Goal: Task Accomplishment & Management: Manage account settings

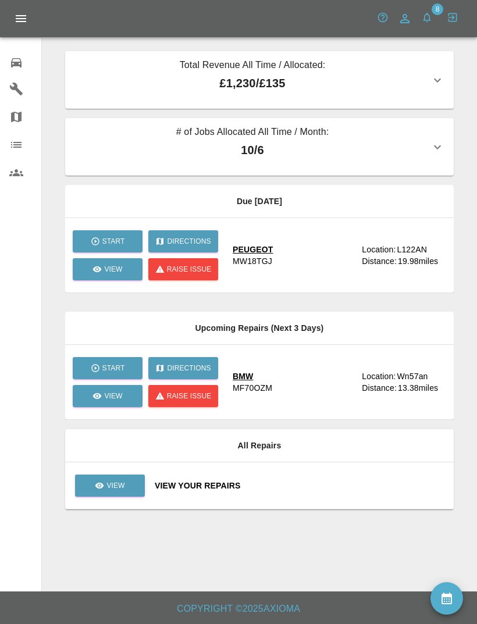
click at [402, 149] on p "10 / 6" at bounding box center [252, 149] width 356 height 17
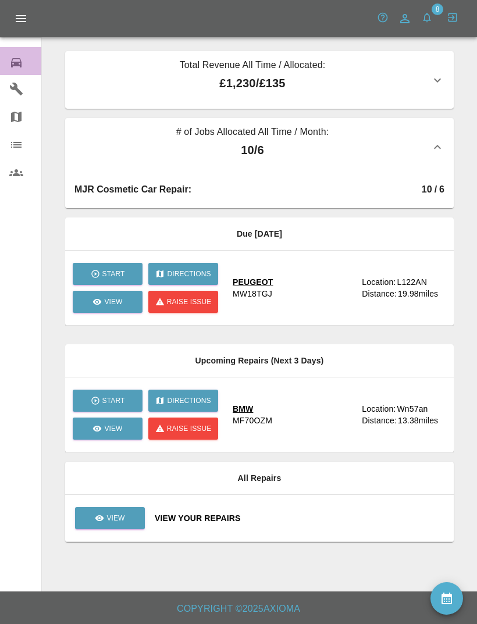
click at [19, 62] on icon at bounding box center [16, 62] width 10 height 9
click at [433, 17] on button "button" at bounding box center [426, 17] width 21 height 21
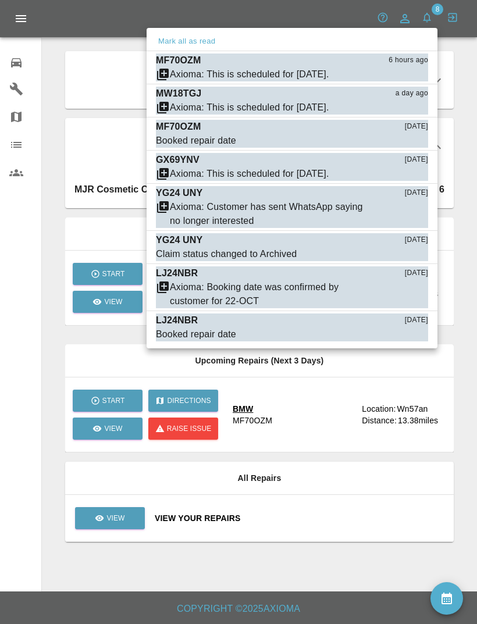
click at [239, 556] on div at bounding box center [238, 312] width 477 height 624
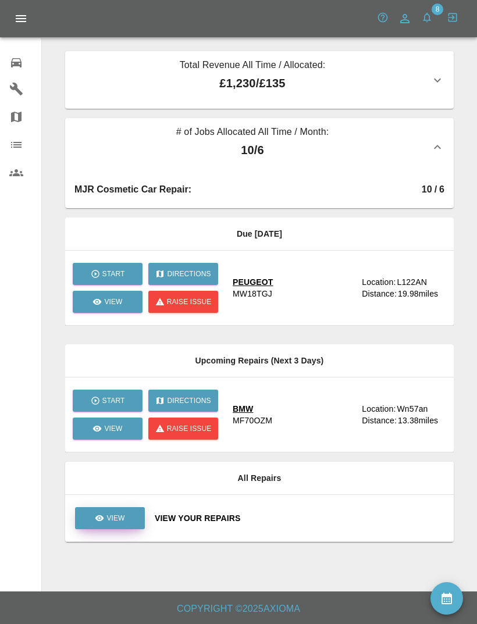
click at [116, 517] on p "View" at bounding box center [115, 518] width 18 height 10
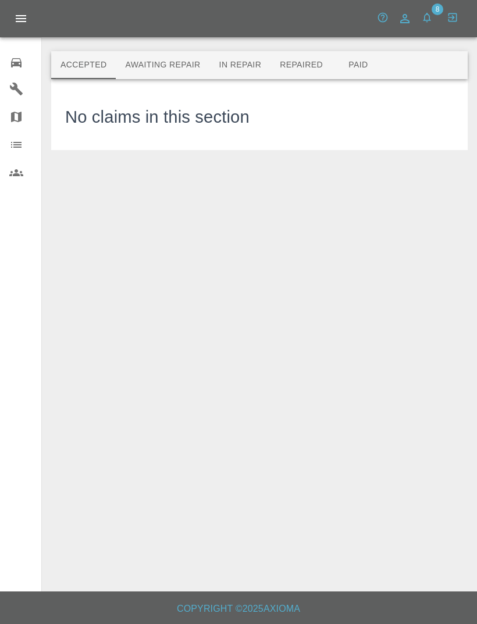
click at [177, 75] on button "Awaiting Repair" at bounding box center [163, 65] width 94 height 28
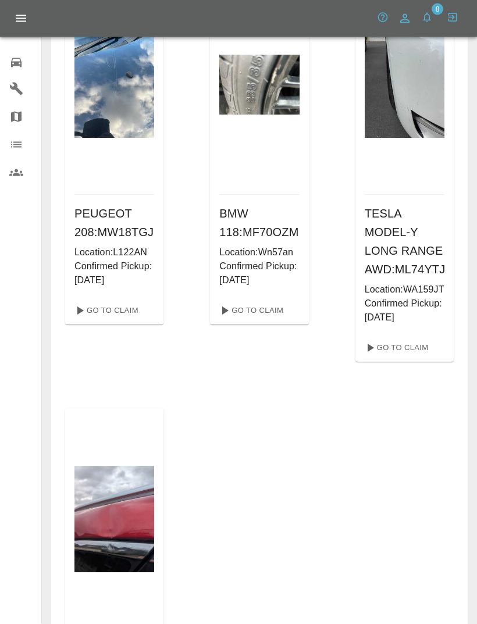
scroll to position [99, 0]
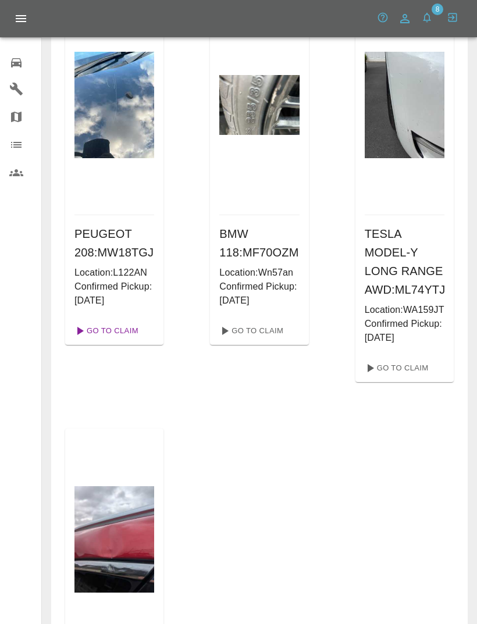
click at [123, 340] on link "Go To Claim" at bounding box center [105, 330] width 71 height 19
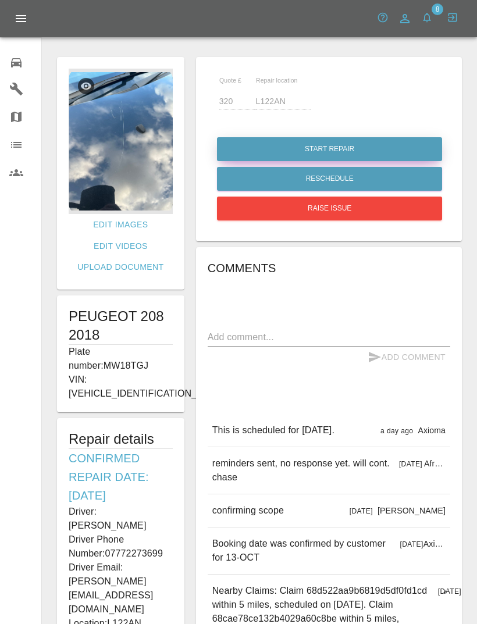
click at [384, 143] on button "Start Repair" at bounding box center [329, 149] width 225 height 24
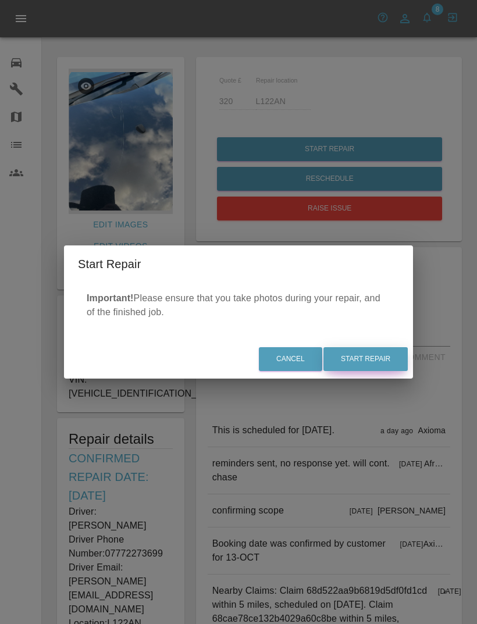
click at [360, 370] on button "Start Repair" at bounding box center [365, 359] width 84 height 24
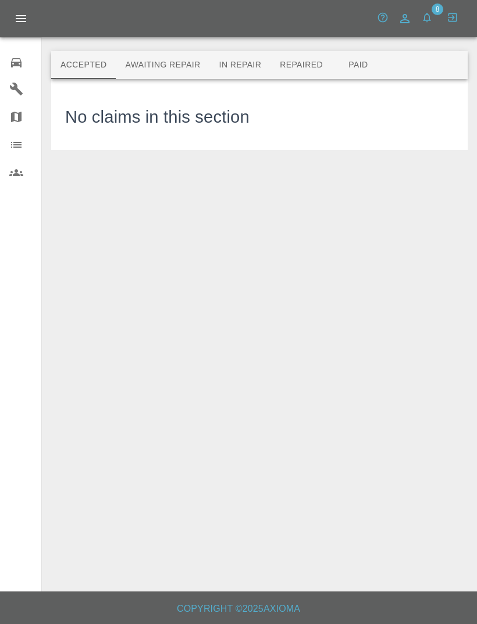
click at [246, 58] on button "In Repair" at bounding box center [240, 65] width 61 height 28
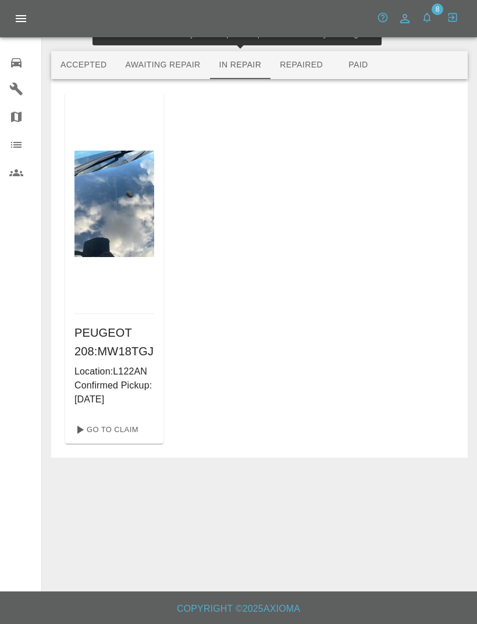
click at [170, 69] on button "Awaiting Repair" at bounding box center [163, 65] width 94 height 28
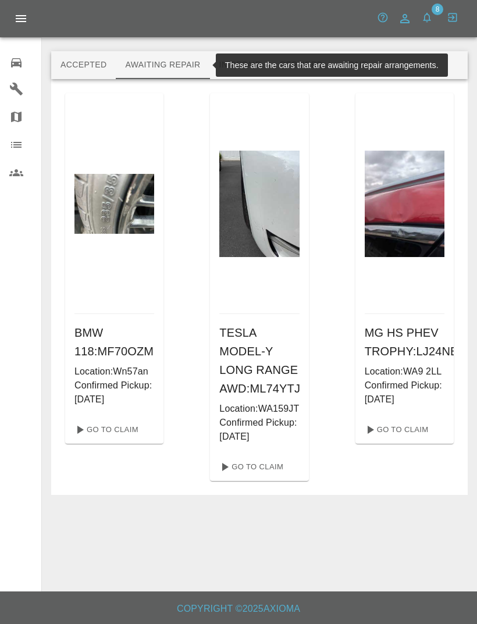
scroll to position [3, 0]
click at [201, 310] on div "BMW 118 : MF70OZM Location: Wn57an Confirmed Pickup: [DATE] Go To Claim TESLA M…" at bounding box center [259, 287] width 388 height 388
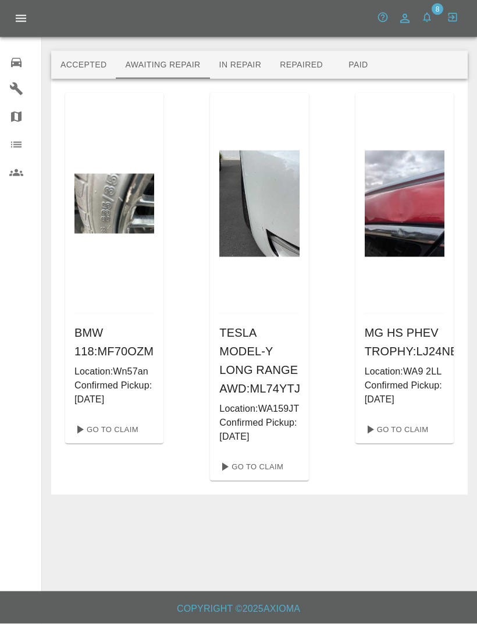
scroll to position [0, 0]
click at [81, 63] on button "Accepted" at bounding box center [83, 65] width 65 height 28
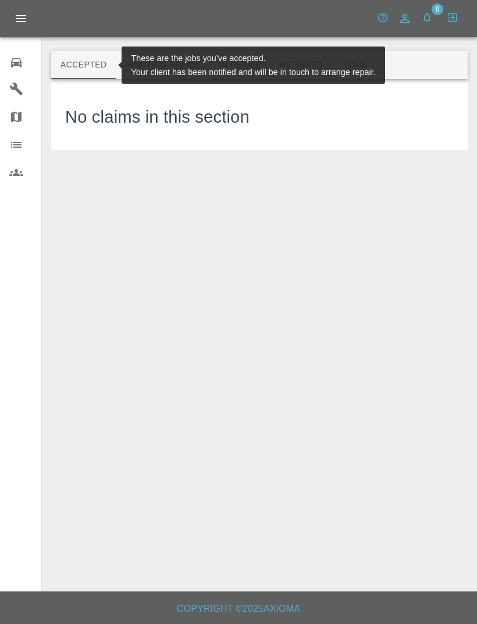
click at [176, 62] on button "Awaiting Repair" at bounding box center [163, 65] width 94 height 28
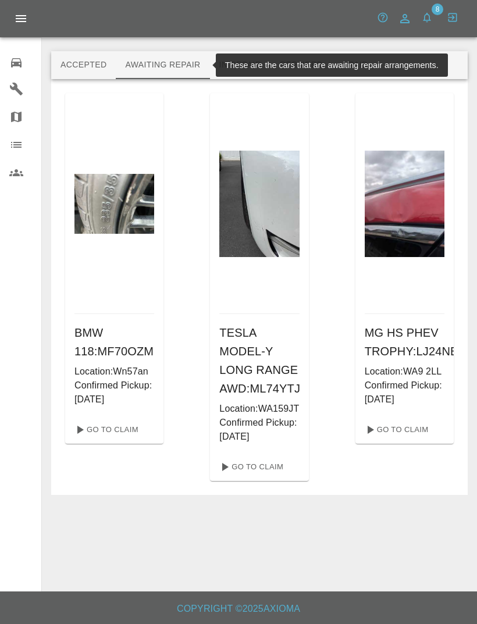
click at [439, 16] on div "Help & Feedback Account Notifications 8 Logout" at bounding box center [417, 18] width 91 height 23
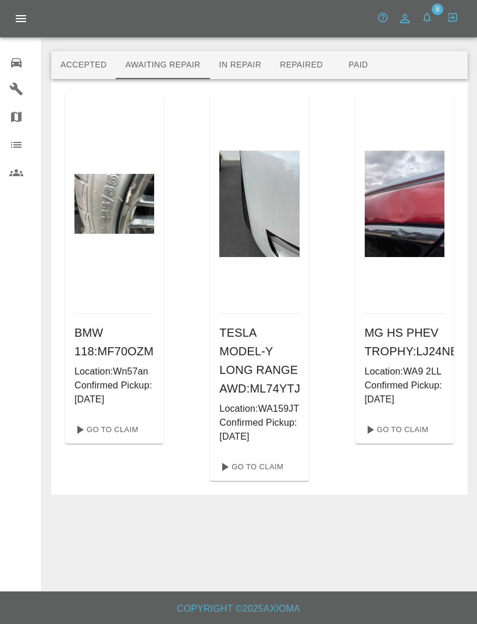
click at [19, 94] on icon at bounding box center [16, 89] width 14 height 14
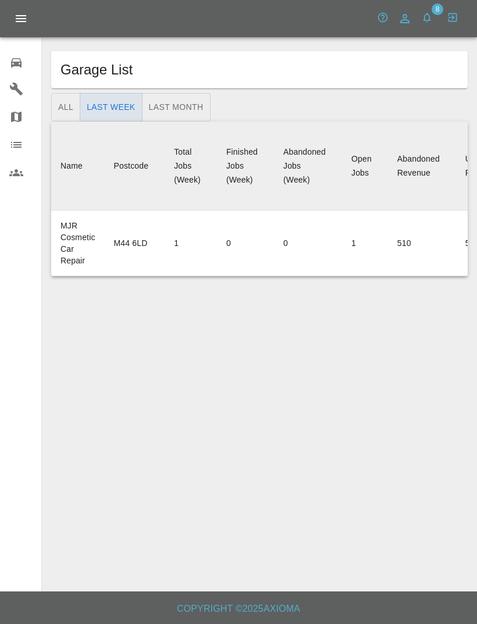
click at [65, 112] on button "All" at bounding box center [65, 107] width 29 height 28
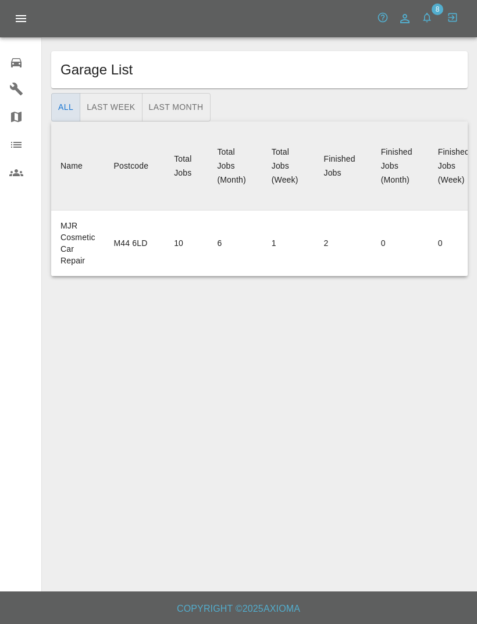
click at [28, 115] on div at bounding box center [25, 117] width 33 height 14
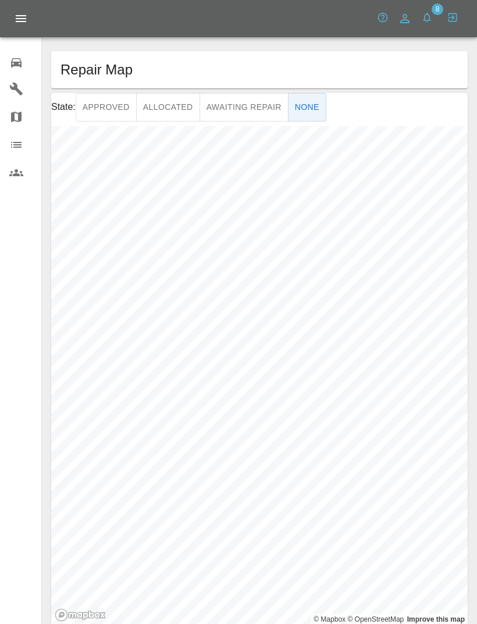
click at [23, 152] on link "Organization" at bounding box center [20, 145] width 41 height 28
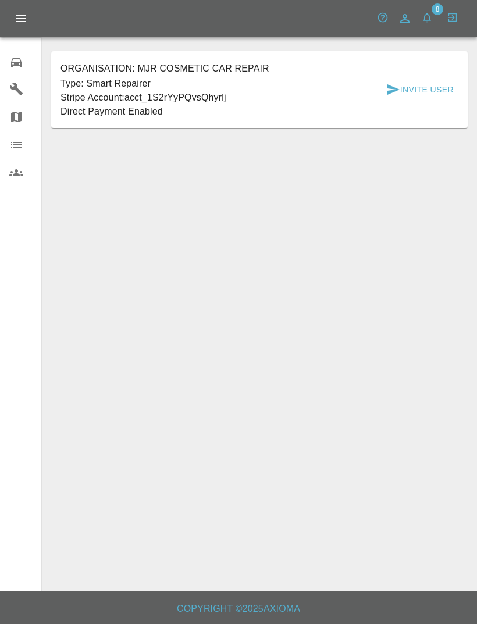
click at [13, 121] on icon at bounding box center [16, 117] width 10 height 10
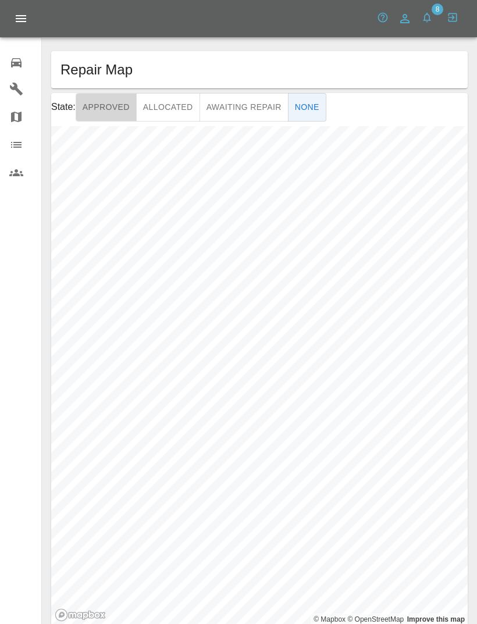
click at [116, 116] on button "Approved" at bounding box center [106, 107] width 61 height 28
click at [171, 111] on button "Allocated" at bounding box center [168, 107] width 64 height 28
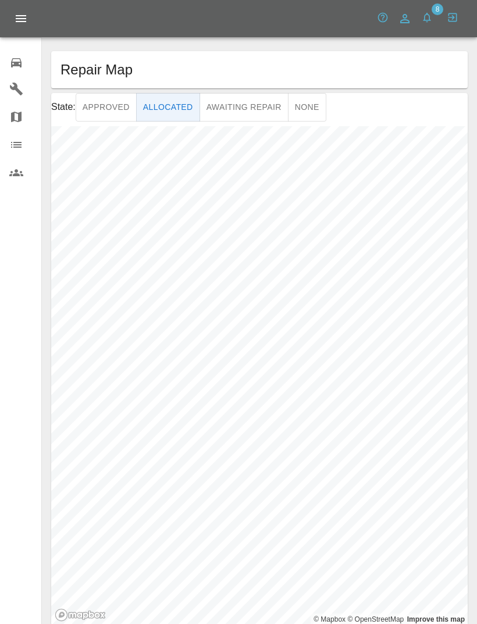
click at [244, 106] on button "Awaiting Repair" at bounding box center [243, 107] width 89 height 28
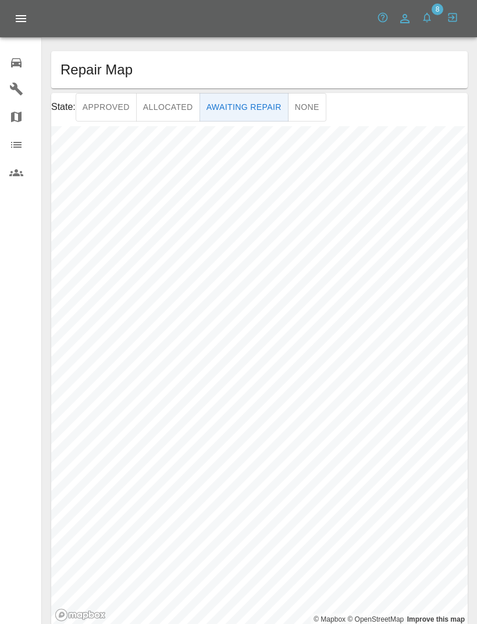
click at [17, 65] on icon at bounding box center [16, 62] width 10 height 9
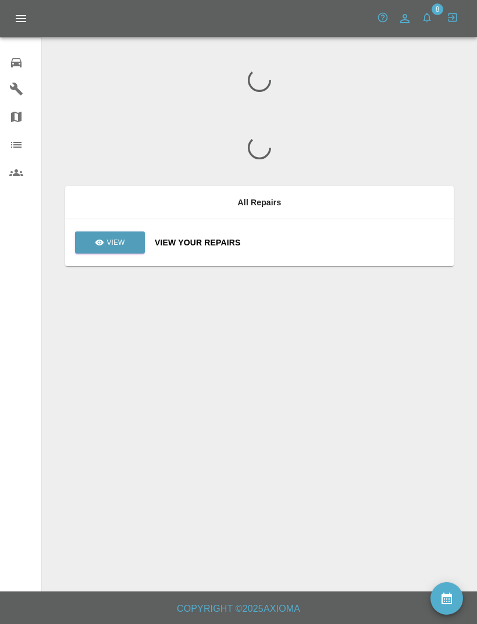
click at [26, 15] on icon "Open drawer" at bounding box center [21, 19] width 14 height 14
